Goal: Information Seeking & Learning: Learn about a topic

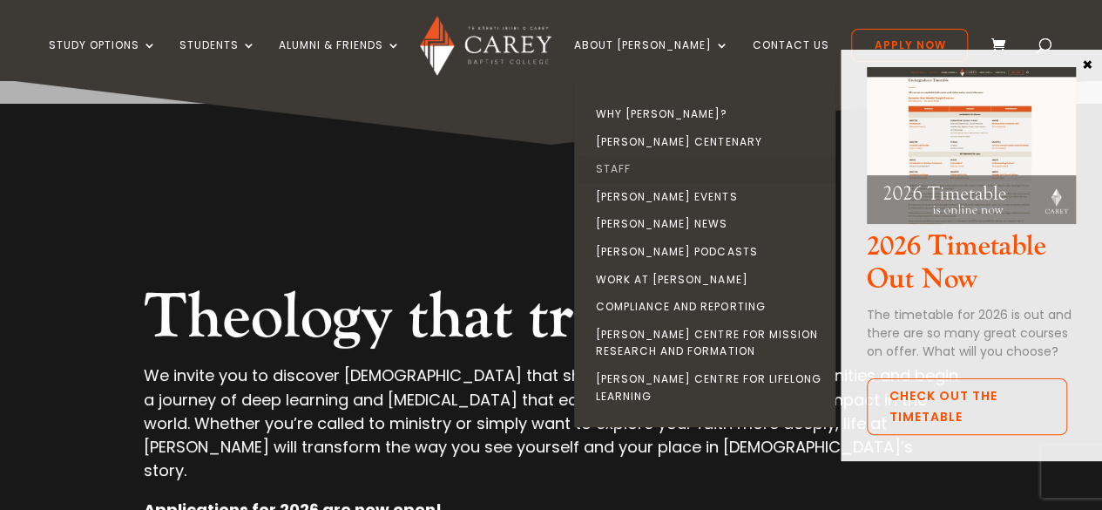
click at [637, 176] on link "Staff" at bounding box center [708, 169] width 261 height 28
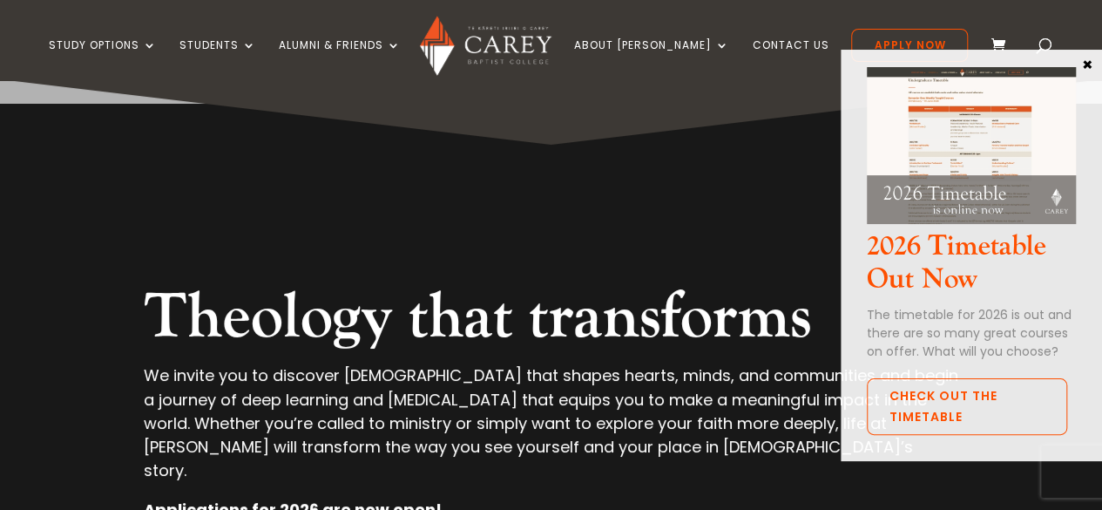
click at [1082, 61] on button "×" at bounding box center [1086, 64] width 17 height 16
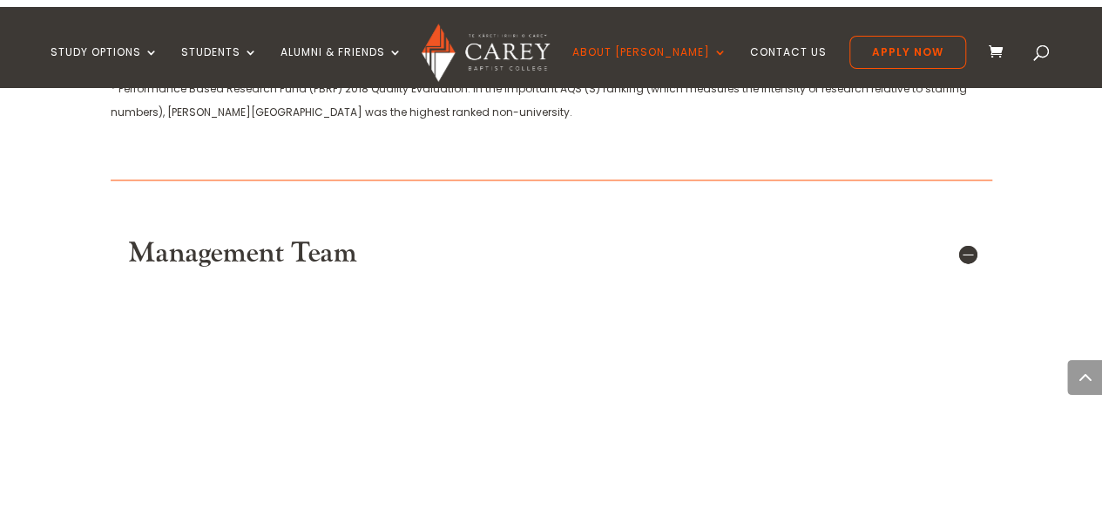
scroll to position [1045, 0]
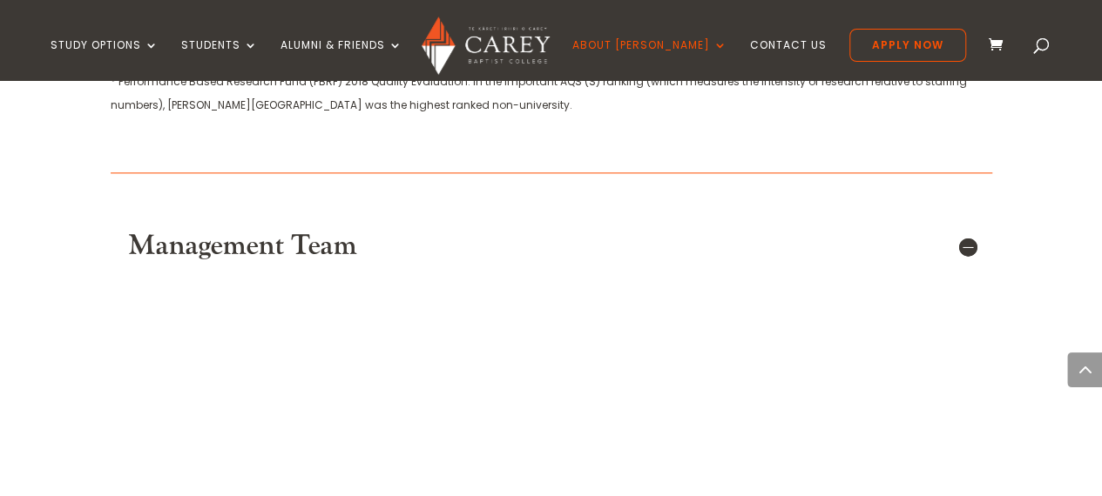
click at [971, 250] on h5 "Management Team" at bounding box center [551, 246] width 847 height 33
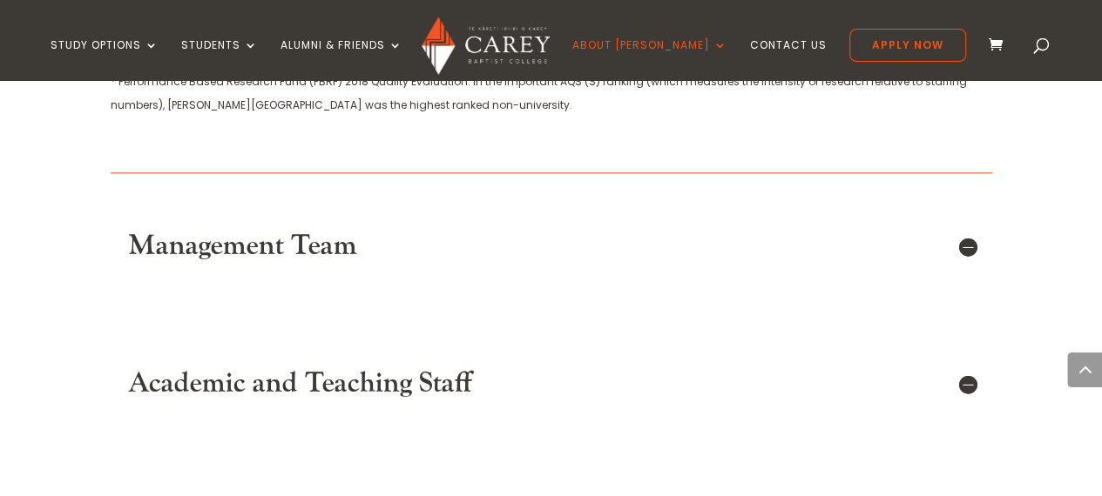
click at [971, 250] on h5 "Management Team" at bounding box center [551, 246] width 847 height 33
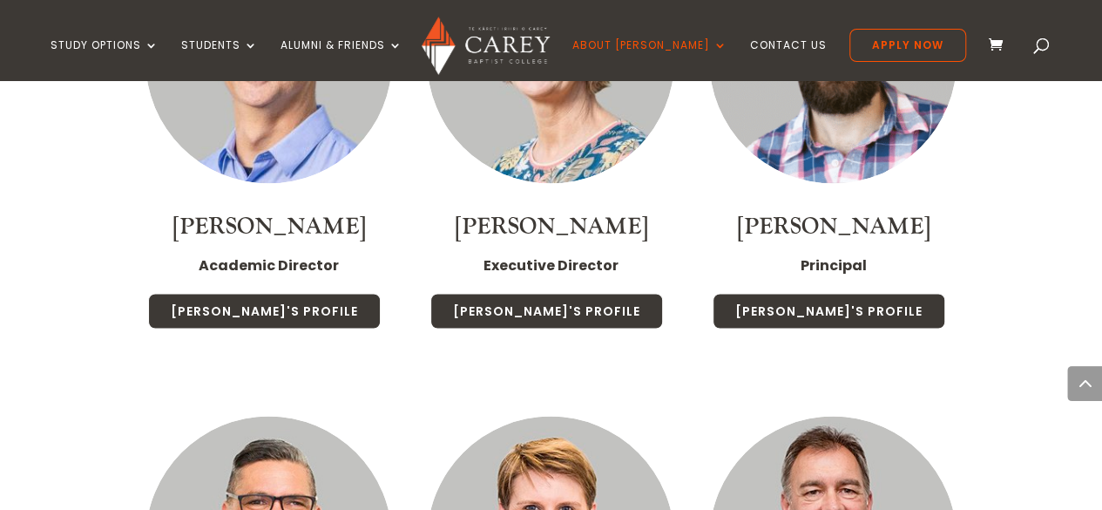
scroll to position [1568, 0]
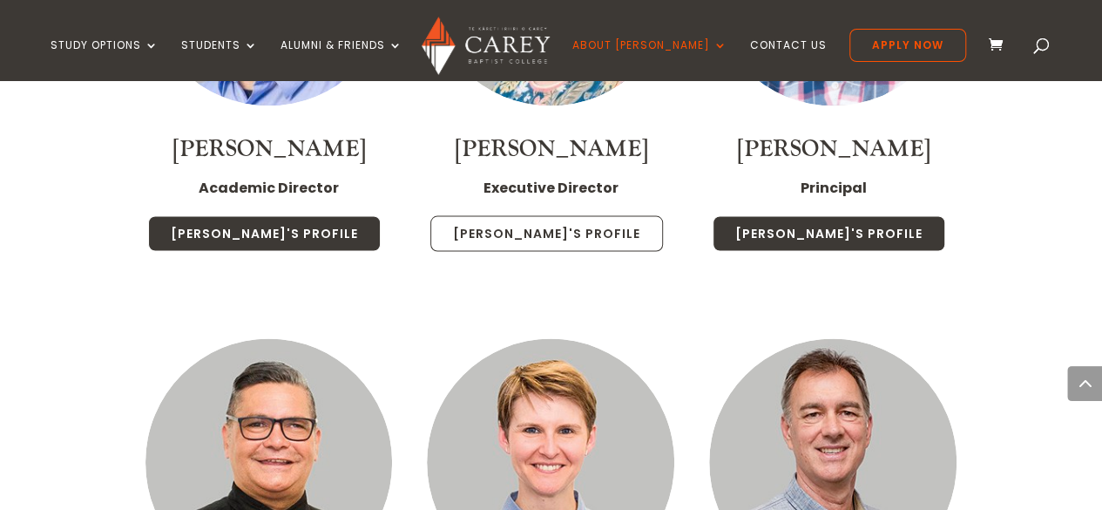
click at [581, 238] on link "Chris's Profile" at bounding box center [546, 233] width 233 height 37
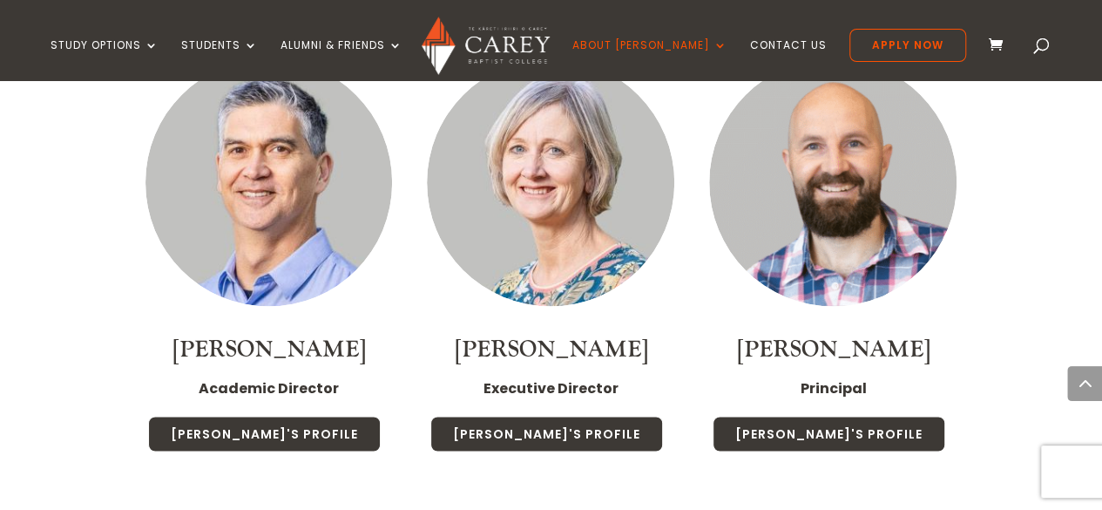
scroll to position [1446, 0]
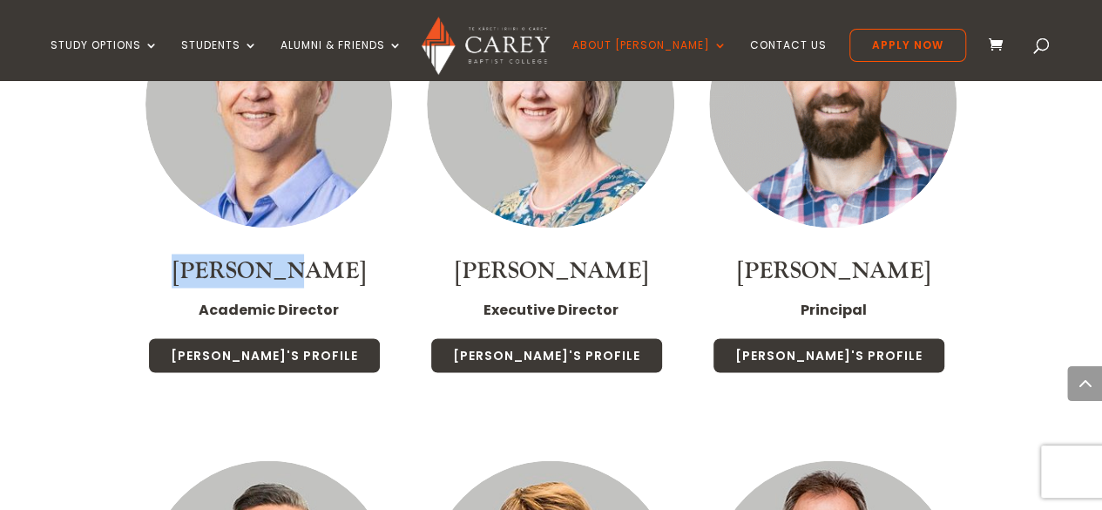
drag, startPoint x: 144, startPoint y: 259, endPoint x: 326, endPoint y: 273, distance: 182.6
click at [326, 273] on div "Rob Ayres Academic Director Rob's Profile" at bounding box center [269, 168] width 282 height 480
copy link "Rob Ayres"
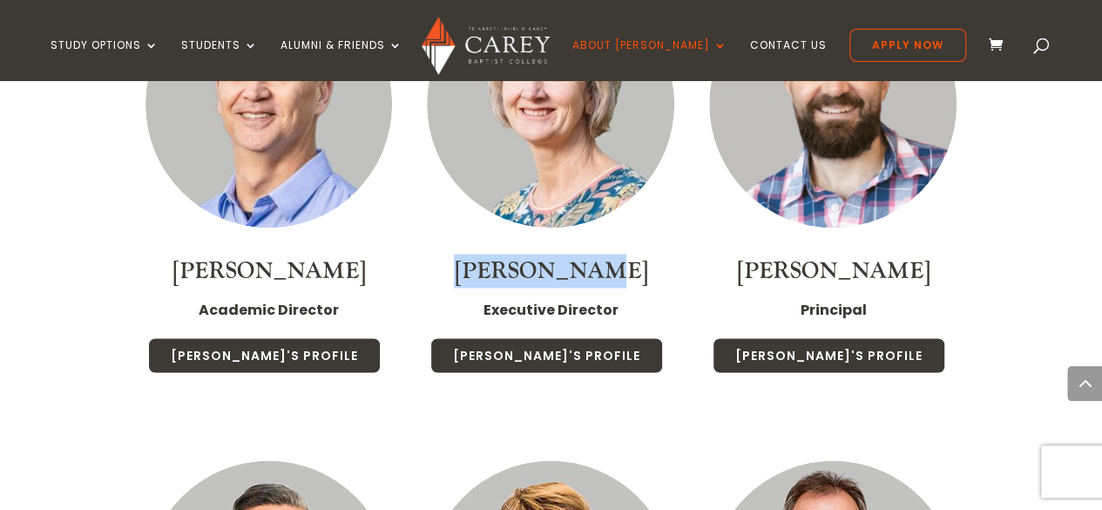
drag, startPoint x: 458, startPoint y: 280, endPoint x: 636, endPoint y: 280, distance: 177.7
click at [636, 280] on h4 "Chris Berry" at bounding box center [550, 274] width 247 height 43
copy link "Chris Berry"
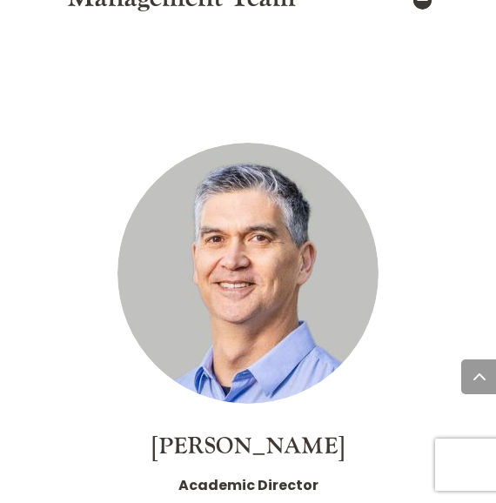
scroll to position [2056, 0]
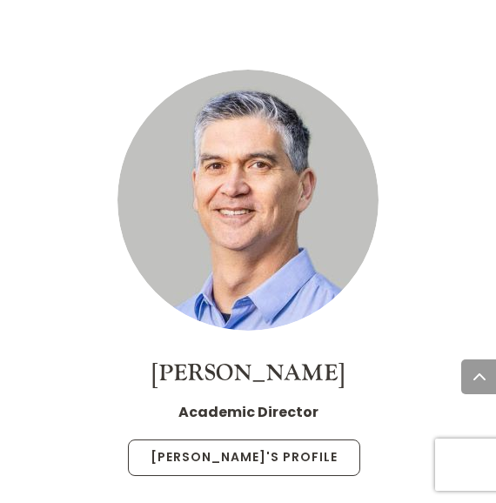
drag, startPoint x: 280, startPoint y: 295, endPoint x: 279, endPoint y: 273, distance: 22.7
click at [280, 440] on link "Rob's Profile" at bounding box center [244, 458] width 233 height 37
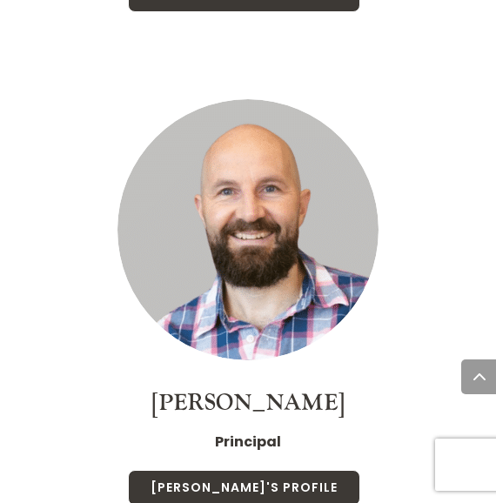
scroll to position [3275, 0]
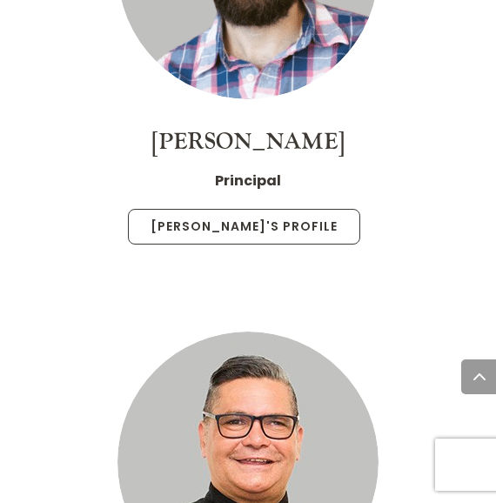
click at [254, 209] on link "Paul's Profile" at bounding box center [244, 227] width 233 height 37
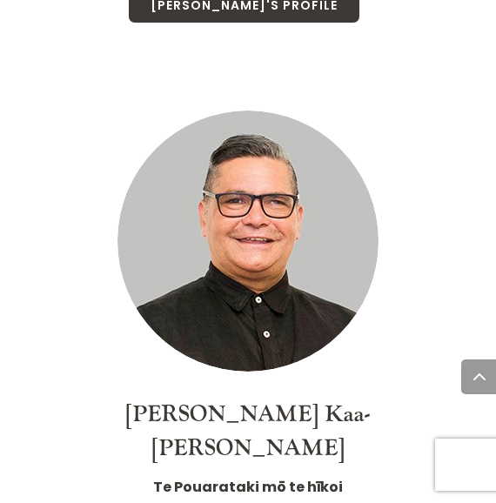
scroll to position [3623, 0]
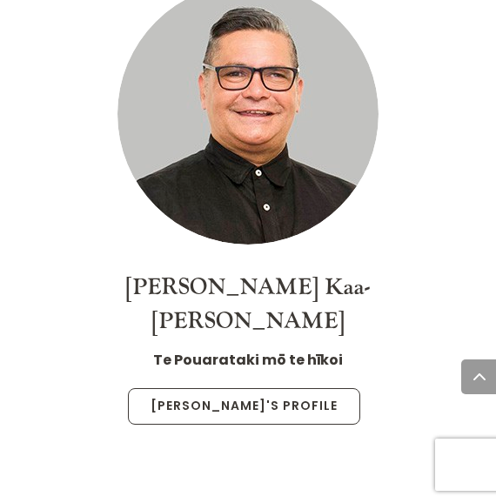
click at [267, 388] on link "Luke's Profile" at bounding box center [244, 406] width 233 height 37
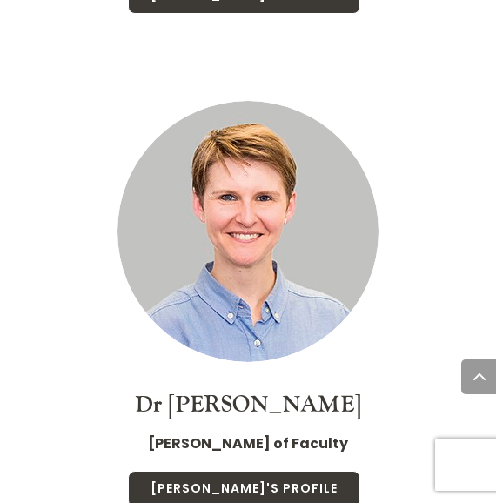
scroll to position [4146, 0]
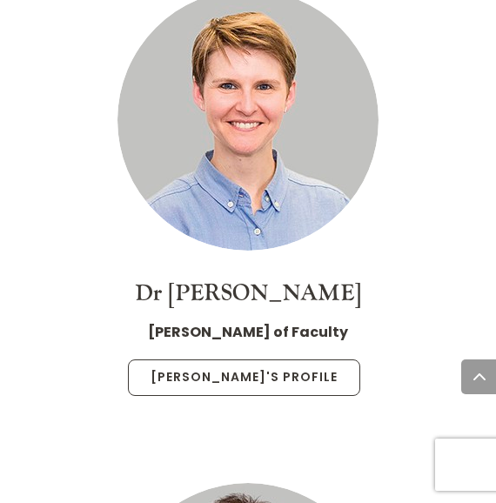
click at [267, 360] on link "Christa's Profile" at bounding box center [244, 378] width 233 height 37
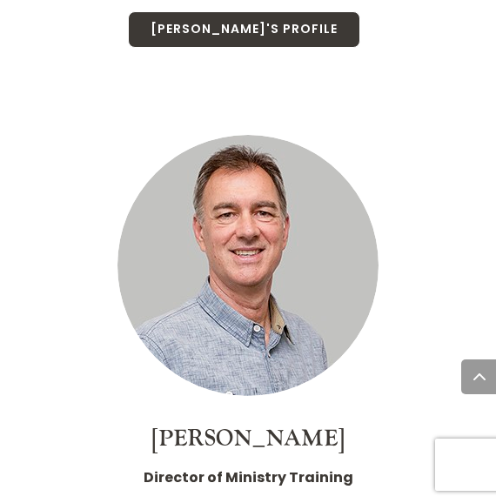
scroll to position [4669, 0]
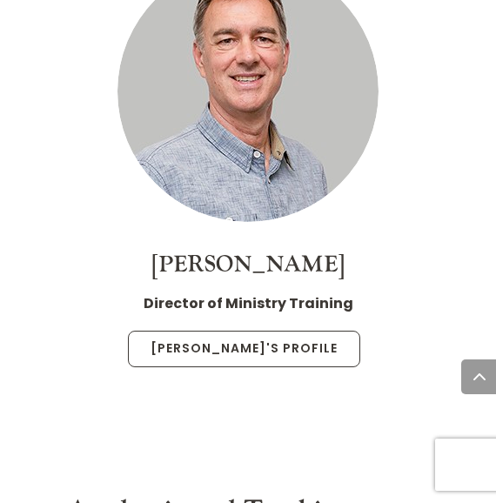
click at [265, 331] on link "Jonny's Profile" at bounding box center [244, 349] width 233 height 37
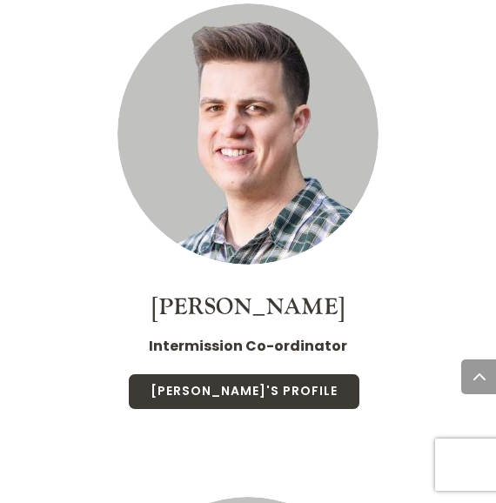
scroll to position [5453, 0]
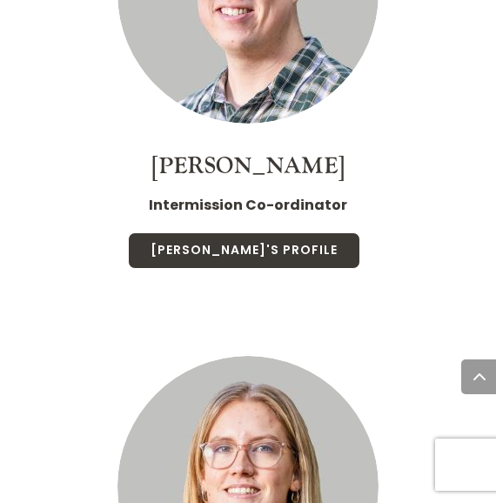
click at [277, 233] on link "Dan's Profile" at bounding box center [244, 251] width 233 height 37
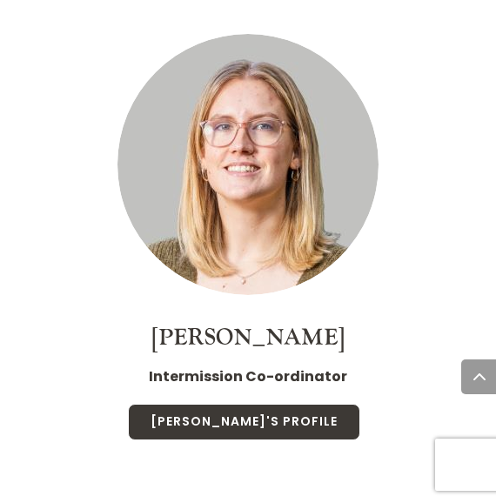
scroll to position [5801, 0]
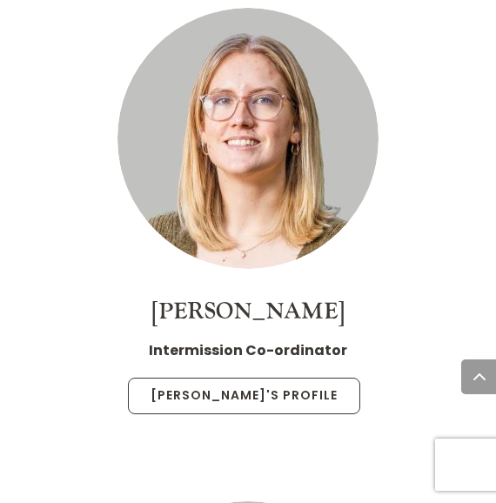
click at [219, 378] on link "Katie's Profile" at bounding box center [244, 396] width 233 height 37
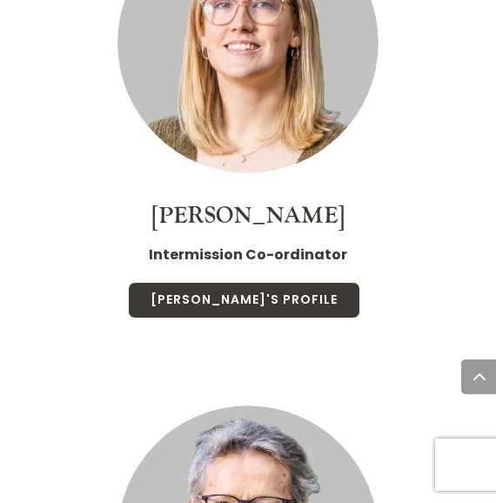
scroll to position [6149, 0]
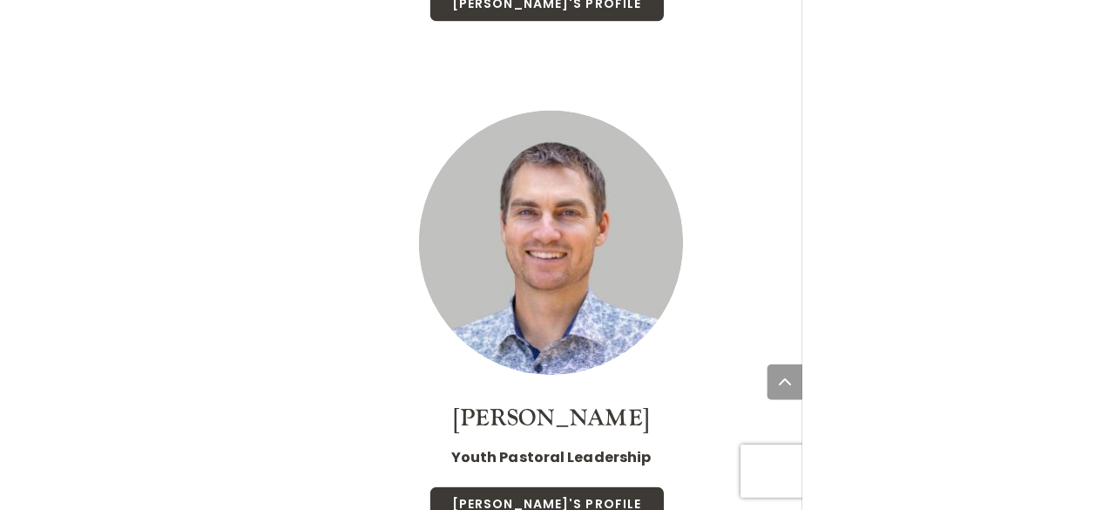
scroll to position [6759, 0]
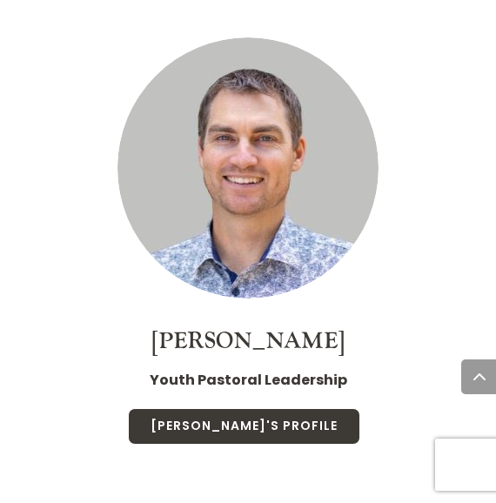
drag, startPoint x: 285, startPoint y: 217, endPoint x: 327, endPoint y: 206, distance: 43.9
click at [285, 409] on link "Sam's Profile" at bounding box center [244, 427] width 233 height 37
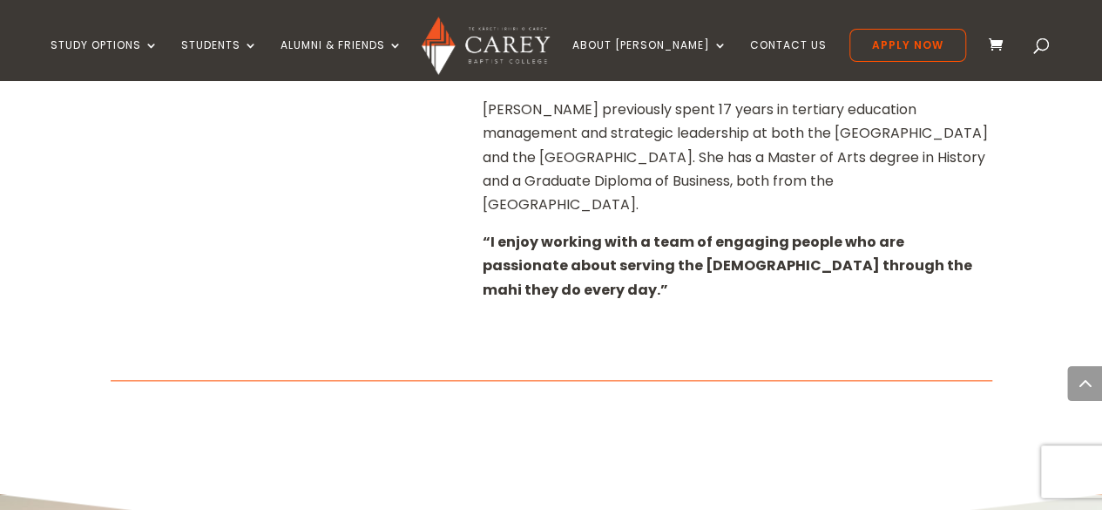
scroll to position [784, 0]
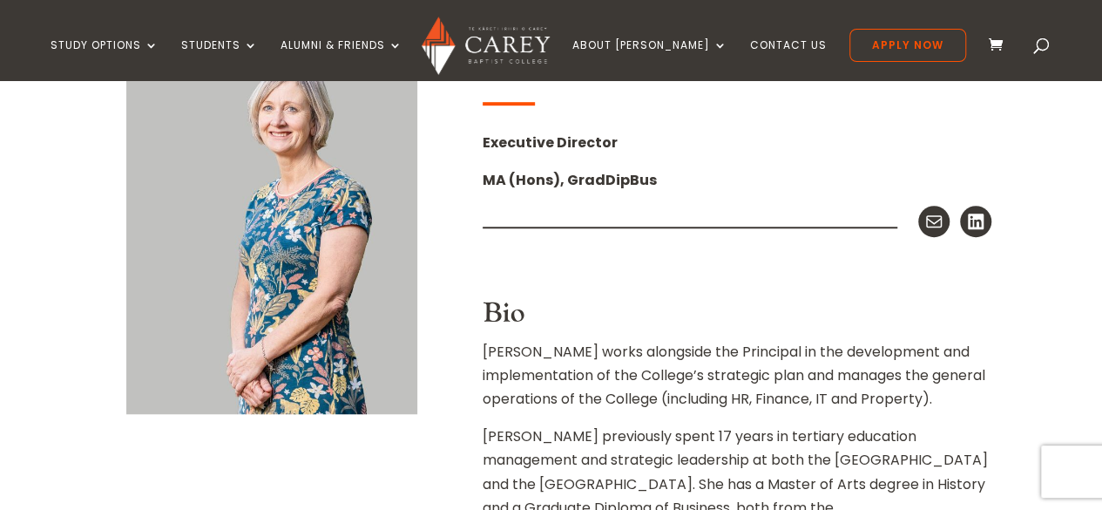
scroll to position [283, 0]
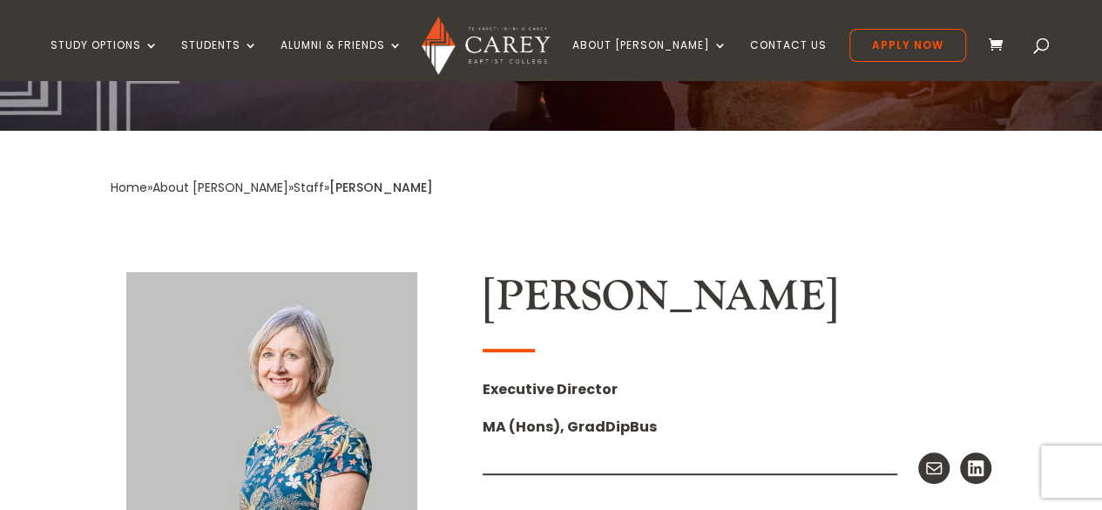
click at [580, 282] on h2 "[PERSON_NAME]" at bounding box center [738, 301] width 510 height 59
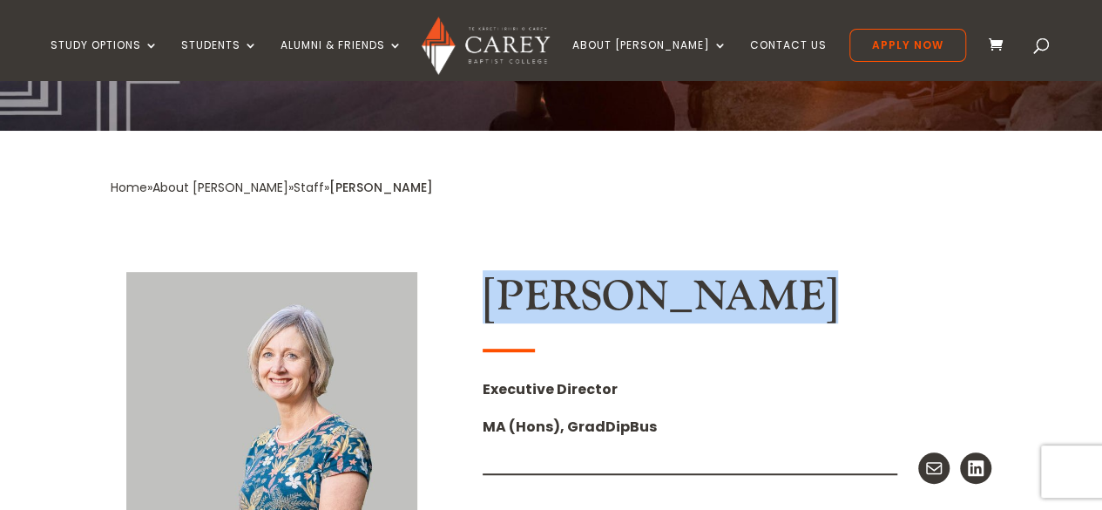
click at [580, 282] on h2 "Chris Berry" at bounding box center [738, 301] width 510 height 59
copy div "Chris Berry"
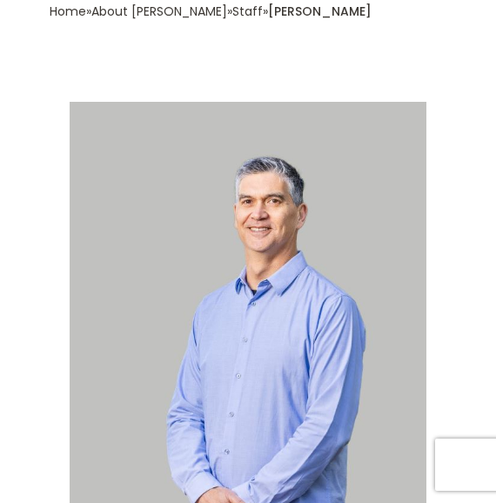
scroll to position [521, 0]
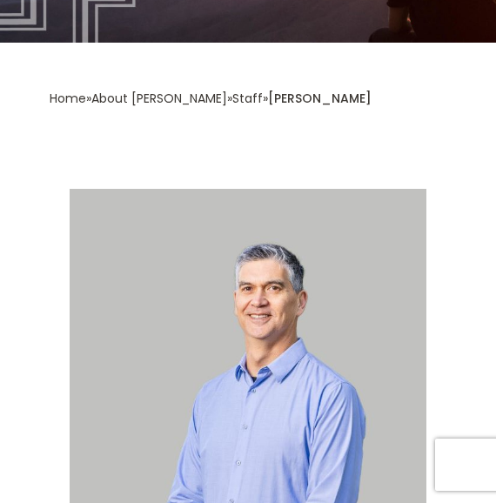
drag, startPoint x: 226, startPoint y: 96, endPoint x: 305, endPoint y: 96, distance: 79.3
click at [305, 96] on div "Home » About [PERSON_NAME] » Staff » [PERSON_NAME]" at bounding box center [248, 111] width 397 height 51
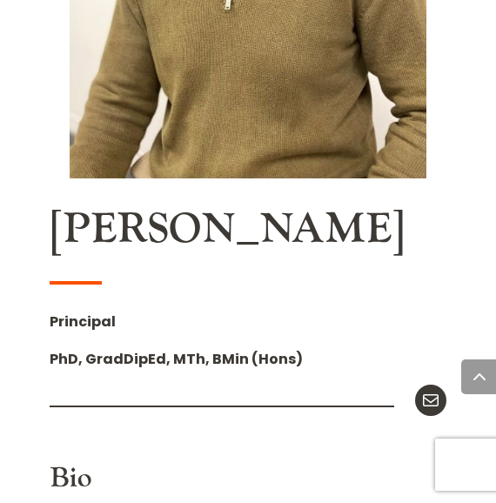
scroll to position [1219, 0]
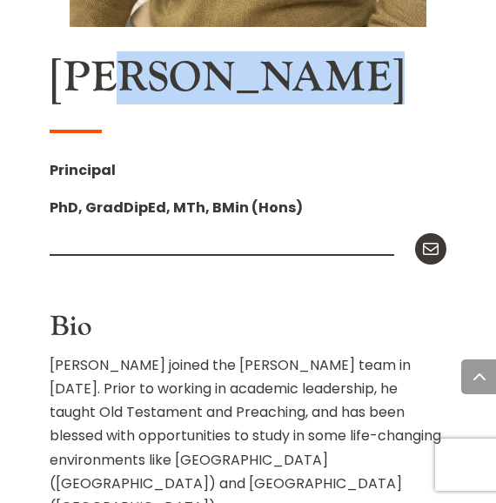
drag, startPoint x: 106, startPoint y: 65, endPoint x: 300, endPoint y: 65, distance: 193.4
click at [294, 65] on h2 "Dr Paul Jones" at bounding box center [248, 82] width 397 height 59
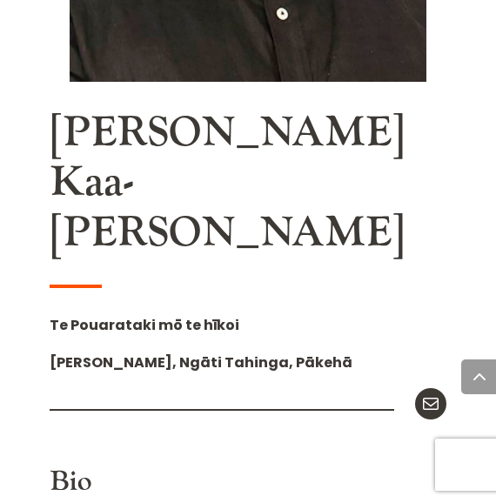
scroll to position [1132, 0]
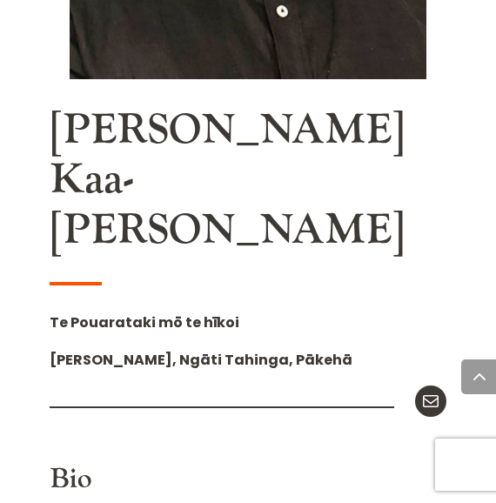
click at [286, 110] on h2 "Luke Kaa-Morgan" at bounding box center [248, 184] width 397 height 159
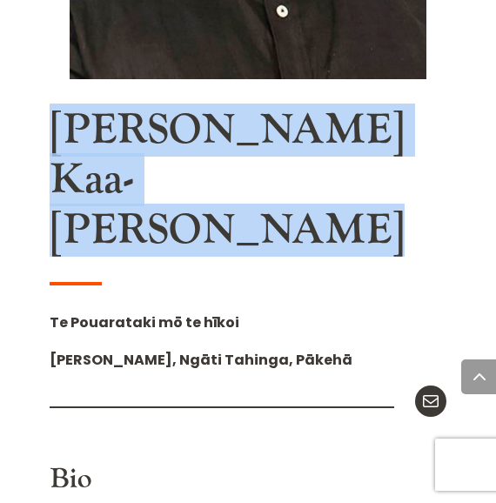
click at [286, 110] on h2 "Luke Kaa-Morgan" at bounding box center [248, 184] width 397 height 159
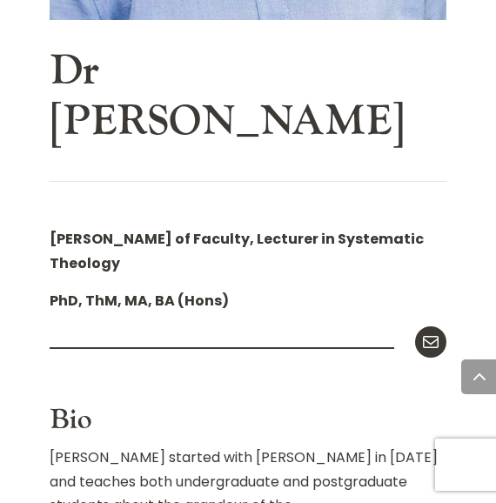
scroll to position [1045, 0]
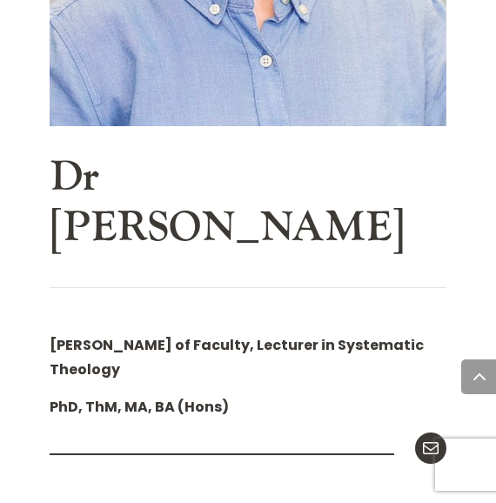
drag, startPoint x: 81, startPoint y: 175, endPoint x: 111, endPoint y: 179, distance: 29.9
click at [81, 175] on h2 "Dr Christa McKirland" at bounding box center [248, 206] width 397 height 109
drag, startPoint x: 111, startPoint y: 179, endPoint x: 219, endPoint y: 231, distance: 120.4
click at [216, 230] on h2 "Dr Christa McKirland" at bounding box center [248, 206] width 397 height 109
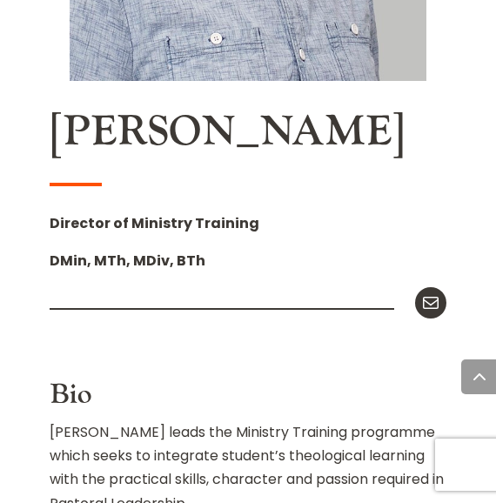
scroll to position [1045, 0]
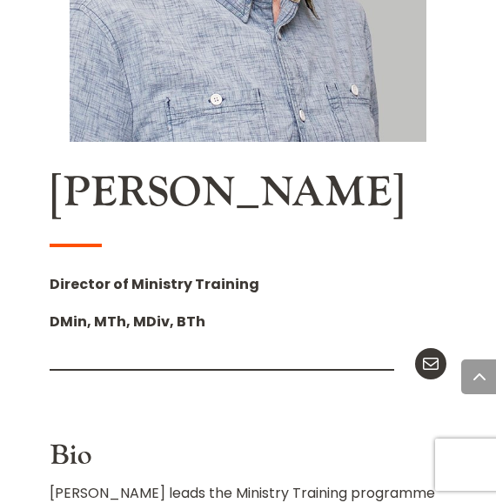
click at [119, 196] on h2 "[PERSON_NAME]" at bounding box center [248, 197] width 397 height 59
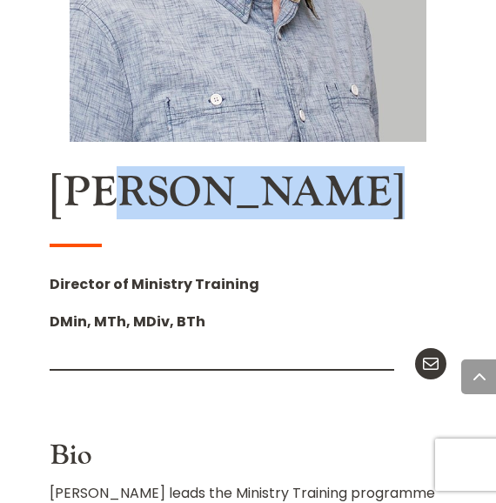
drag, startPoint x: 119, startPoint y: 196, endPoint x: 270, endPoint y: 195, distance: 150.7
click at [270, 195] on h2 "[PERSON_NAME]" at bounding box center [248, 197] width 397 height 59
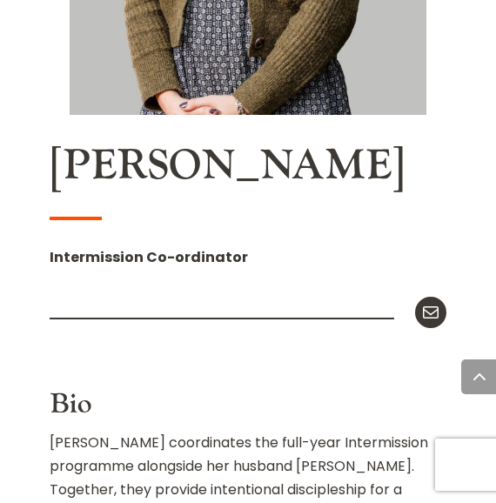
scroll to position [1132, 0]
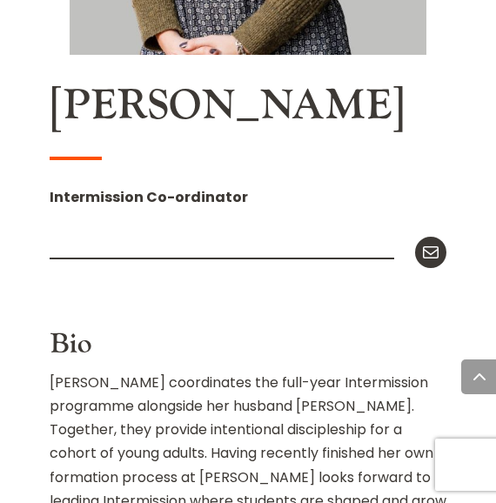
click at [185, 107] on h2 "Katie Cuttriss" at bounding box center [248, 110] width 397 height 59
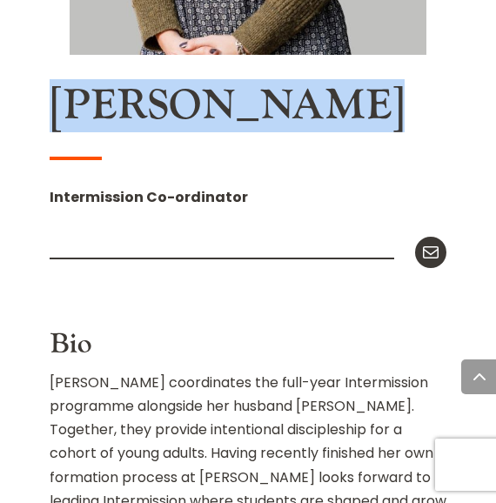
click at [185, 107] on h2 "Katie Cuttriss" at bounding box center [248, 110] width 397 height 59
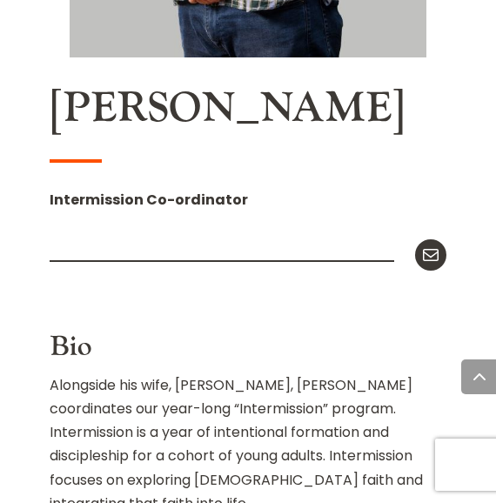
scroll to position [1132, 0]
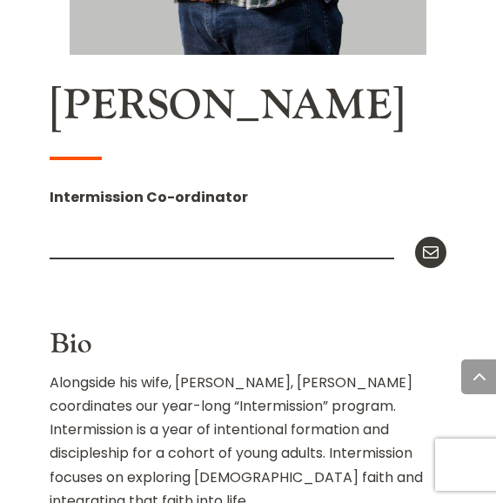
click at [137, 104] on h2 "Dan Cuttriss" at bounding box center [248, 110] width 397 height 59
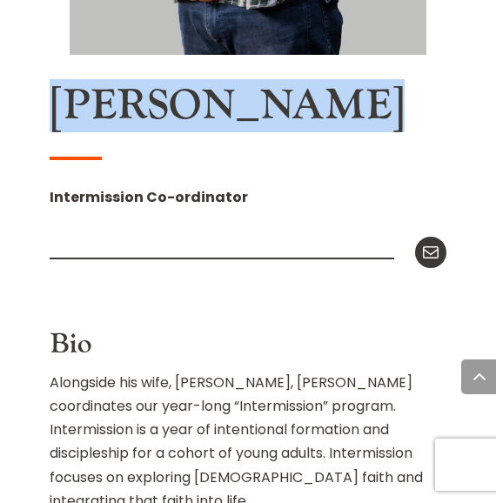
click at [137, 104] on h2 "Dan Cuttriss" at bounding box center [248, 110] width 397 height 59
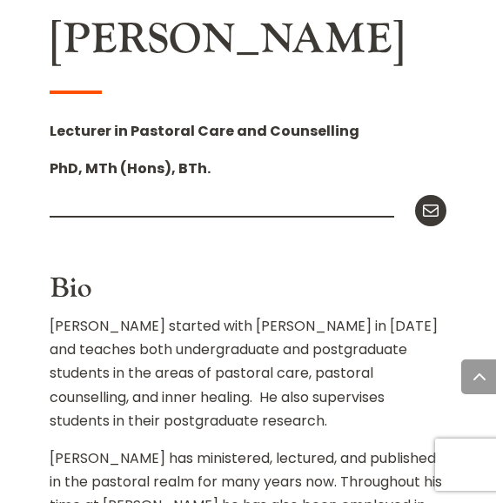
scroll to position [1137, 0]
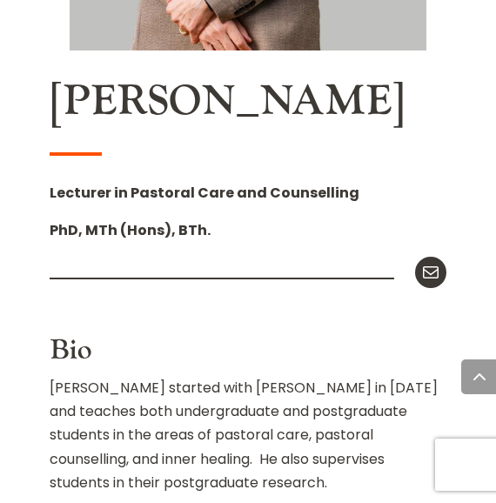
click at [124, 101] on h2 "Dr Phil Halstead" at bounding box center [248, 106] width 397 height 59
drag, startPoint x: 124, startPoint y: 101, endPoint x: 372, endPoint y: 100, distance: 248.2
click at [372, 100] on h2 "Dr Phil Halstead" at bounding box center [248, 106] width 397 height 59
click at [362, 98] on h2 "Dr Phil Halstead" at bounding box center [248, 106] width 397 height 59
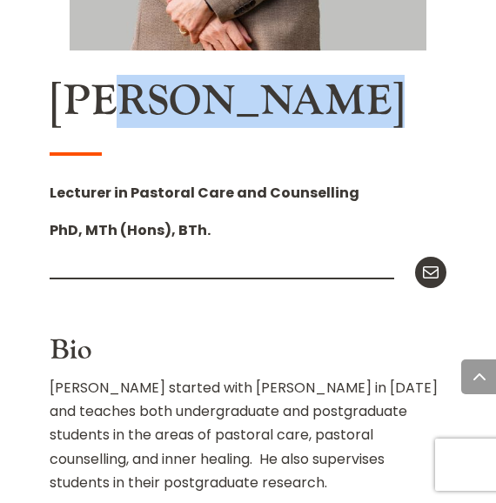
drag, startPoint x: 362, startPoint y: 98, endPoint x: 152, endPoint y: 106, distance: 210.9
click at [152, 106] on h2 "Dr Phil Halstead" at bounding box center [248, 106] width 397 height 59
copy div "Phil Halstead"
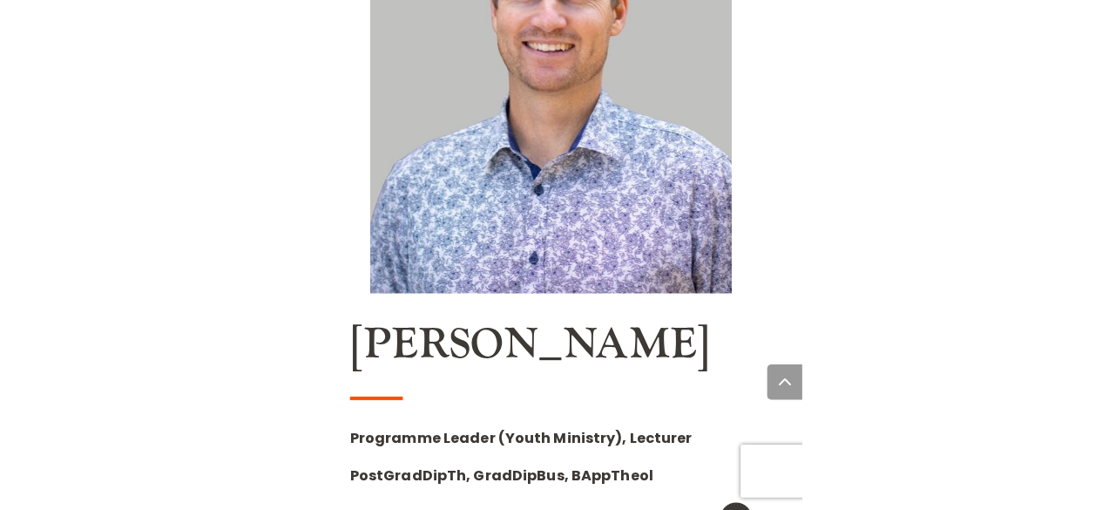
scroll to position [1129, 0]
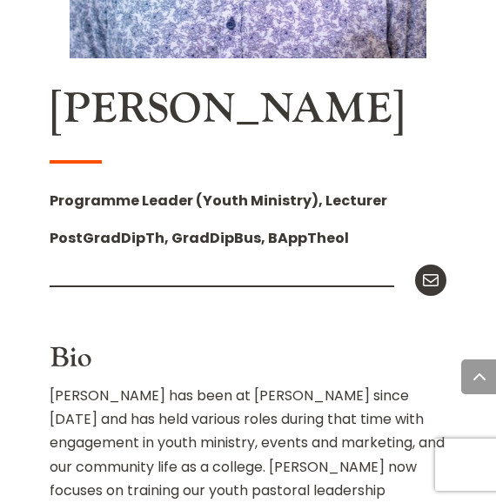
click at [103, 101] on h2 "[PERSON_NAME]" at bounding box center [248, 113] width 397 height 59
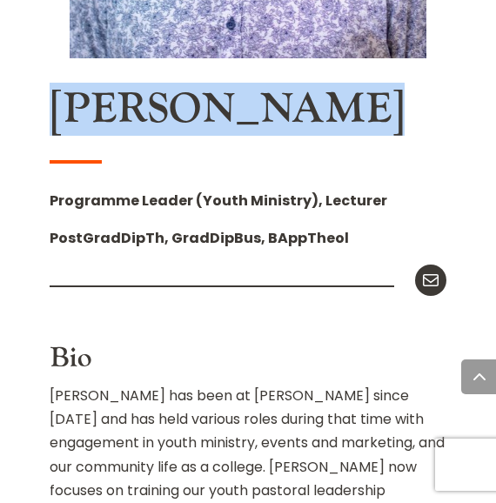
click at [103, 101] on h2 "[PERSON_NAME]" at bounding box center [248, 113] width 397 height 59
